Goal: Information Seeking & Learning: Learn about a topic

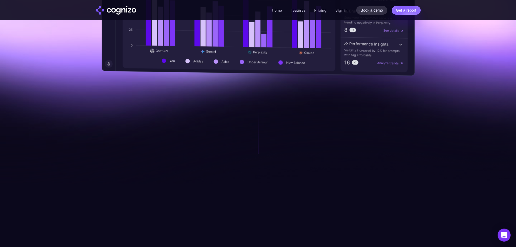
scroll to position [379, 0]
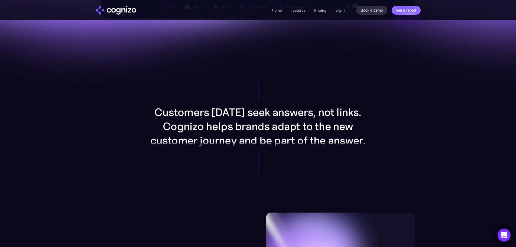
click at [322, 11] on link "Pricing" at bounding box center [320, 10] width 12 height 5
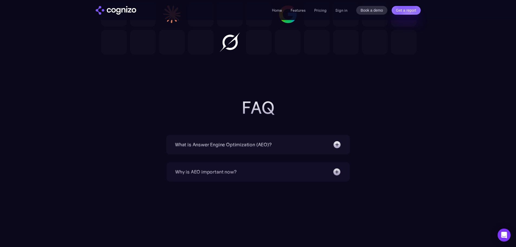
scroll to position [1706, 0]
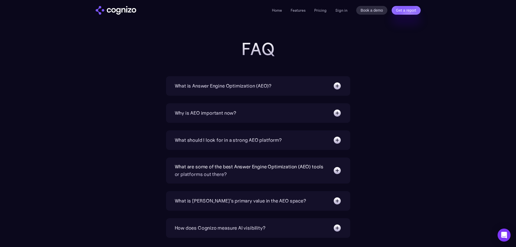
click at [117, 13] on img "home" at bounding box center [116, 10] width 41 height 9
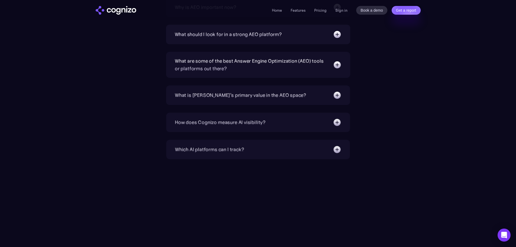
scroll to position [1841, 0]
